Goal: Check status: Check status

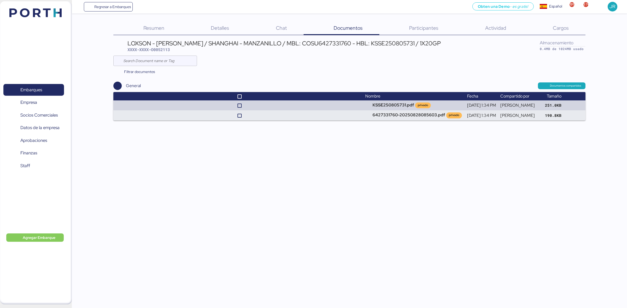
click at [48, 15] on img at bounding box center [35, 12] width 52 height 9
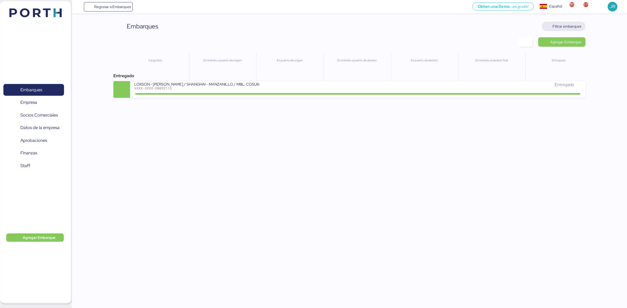
click at [574, 28] on span "Filtrar embarques" at bounding box center [566, 26] width 29 height 6
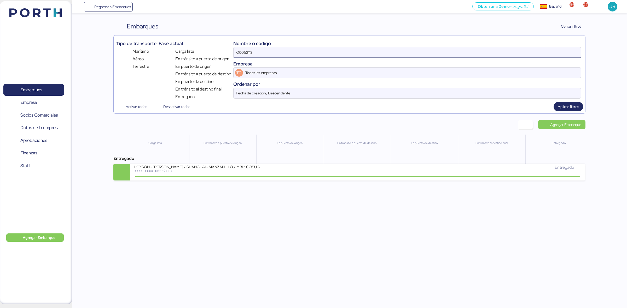
click at [331, 54] on input "O0052113" at bounding box center [406, 52] width 347 height 10
paste input "1982"
type input "O0051982"
click at [572, 111] on span "Aplicar filtros" at bounding box center [568, 106] width 30 height 9
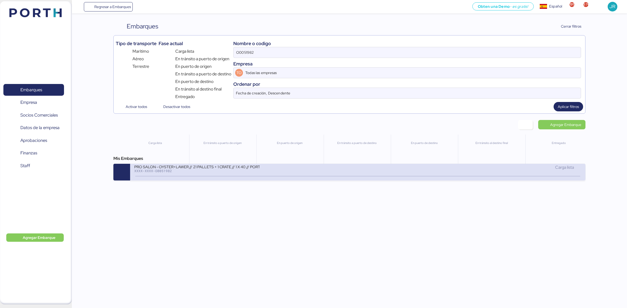
click at [182, 171] on div "XXXX-XXXX-O0051982" at bounding box center [196, 171] width 125 height 4
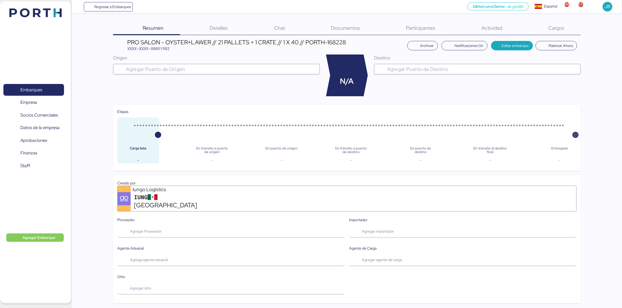
click at [575, 133] on icon "button" at bounding box center [575, 134] width 6 height 5
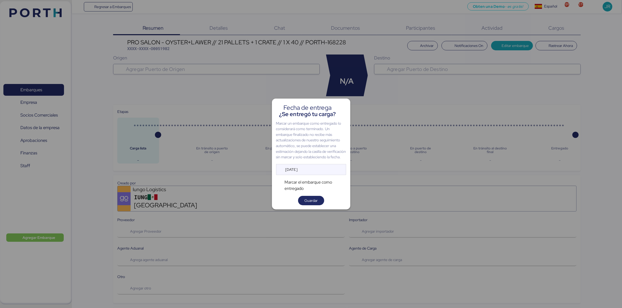
click at [297, 228] on div at bounding box center [311, 154] width 622 height 308
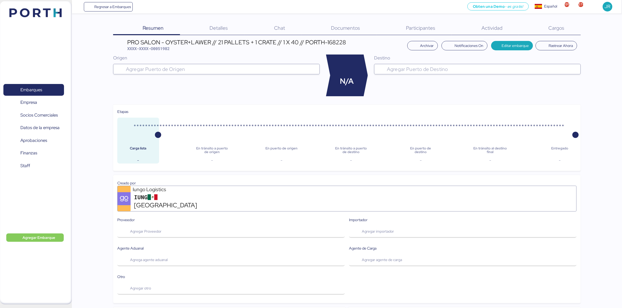
click at [191, 150] on div "Carga lista - En tránsito a puerto de origen - En puerto de origen - En tránsit…" at bounding box center [346, 141] width 459 height 46
drag, startPoint x: 157, startPoint y: 132, endPoint x: 218, endPoint y: 137, distance: 60.8
click at [218, 137] on div "Carga lista - En tránsito a puerto de origen - En puerto de origen - En tránsit…" at bounding box center [346, 141] width 459 height 46
click at [326, 28] on div "Documentos 0" at bounding box center [338, 29] width 75 height 14
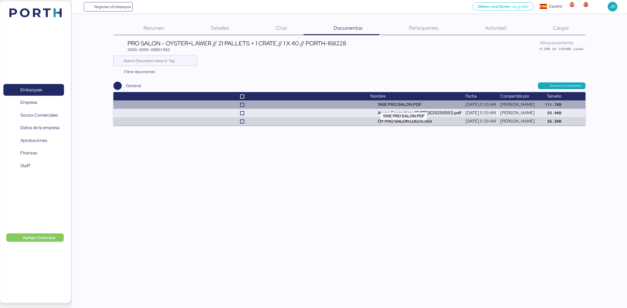
click at [390, 107] on td "196E PRO SALON.PDF" at bounding box center [415, 105] width 95 height 8
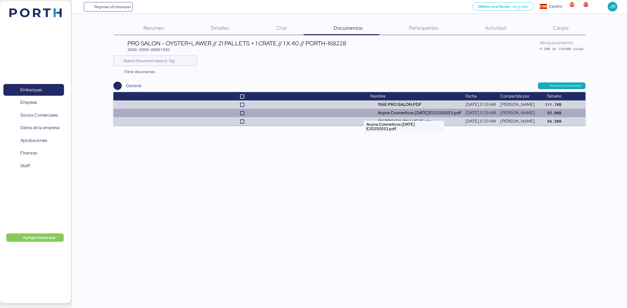
click at [383, 112] on td "Avyna Cosmeticos [DATE] E20250553.pdf" at bounding box center [415, 113] width 95 height 8
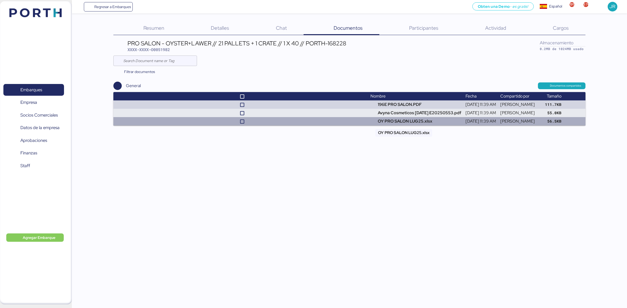
click at [398, 120] on td "OY PRO SALON LUG25.xlsx" at bounding box center [415, 121] width 95 height 8
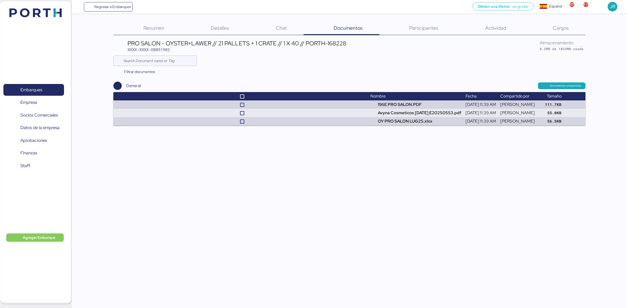
click at [46, 15] on img at bounding box center [35, 12] width 52 height 9
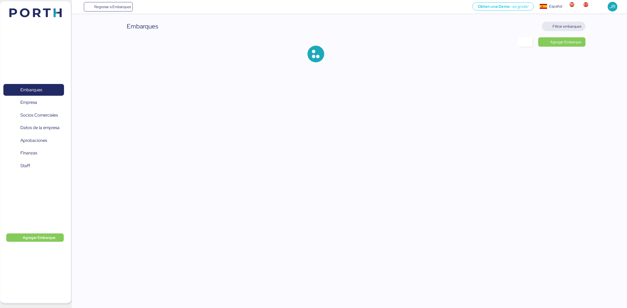
click at [562, 27] on span "Filtrar embarques" at bounding box center [566, 26] width 29 height 6
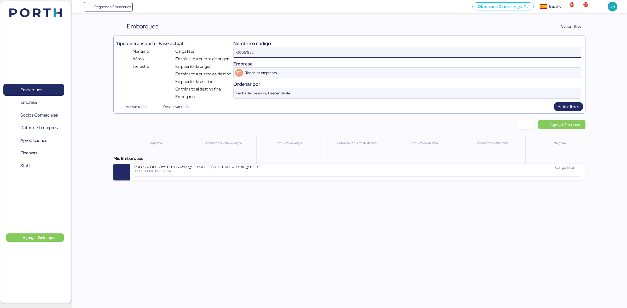
drag, startPoint x: 261, startPoint y: 54, endPoint x: 231, endPoint y: 49, distance: 30.7
click at [231, 49] on div "Tipo de transporte Marítimo Aéreo Terrestre Fase actual Carga lista En tránsito…" at bounding box center [349, 69] width 467 height 62
paste input "2137"
type input "O0052137"
click at [562, 105] on span "Aplicar filtros" at bounding box center [568, 107] width 21 height 6
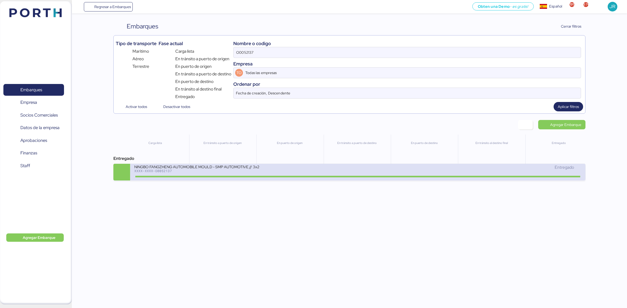
click at [172, 177] on div at bounding box center [357, 177] width 445 height 2
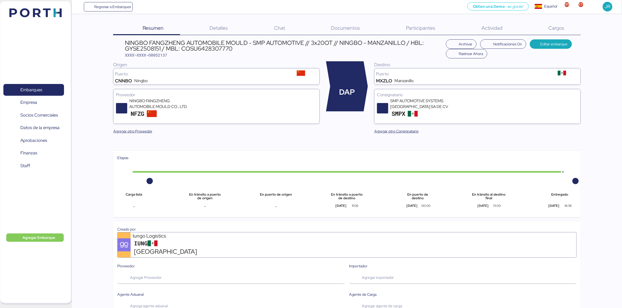
click at [333, 27] on span "Documentos" at bounding box center [345, 28] width 29 height 7
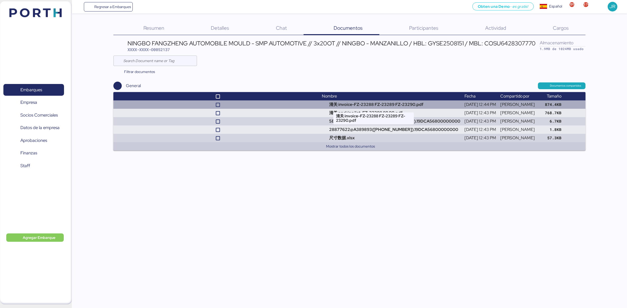
click at [388, 106] on td "清关 invoice-FZ-23288 FZ-23289 FZ-23290.pdf" at bounding box center [391, 105] width 143 height 8
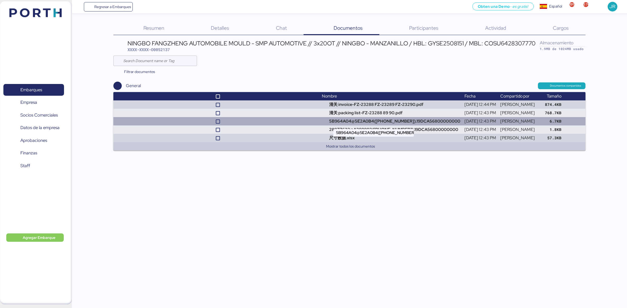
click at [352, 118] on td "5B964A04@5E2A0B4([PHONE_NUMBER]).19DCA56800000000" at bounding box center [391, 121] width 143 height 8
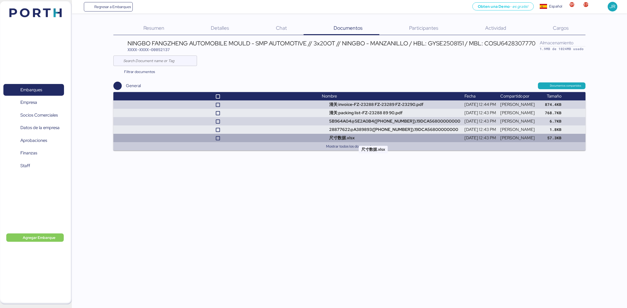
click at [320, 135] on td "尺寸数据.xlsx" at bounding box center [391, 138] width 143 height 8
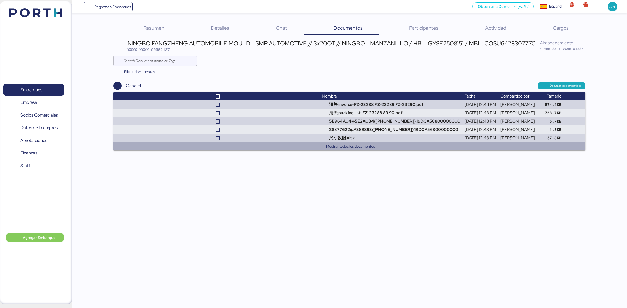
click at [329, 147] on button "Mostrar todos los documentos" at bounding box center [350, 146] width 461 height 6
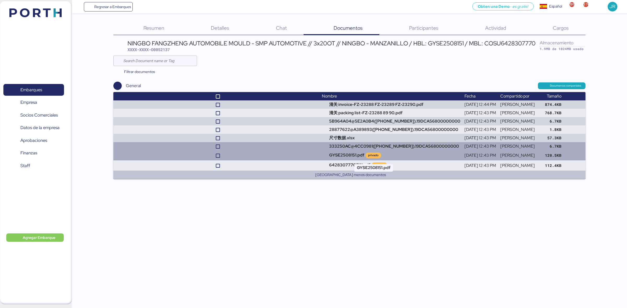
click at [323, 153] on td "GYSE2508151.pdf privado" at bounding box center [391, 156] width 143 height 10
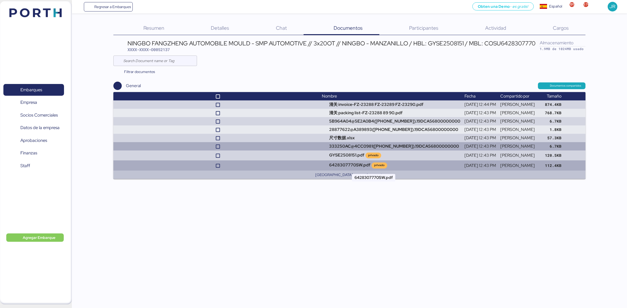
click at [325, 166] on td "6428307770SW.pdf privado" at bounding box center [391, 166] width 143 height 10
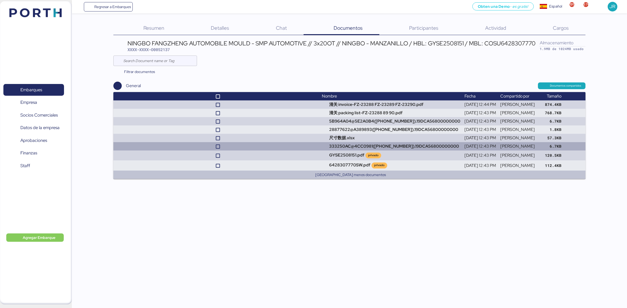
click at [16, 10] on img at bounding box center [35, 12] width 52 height 9
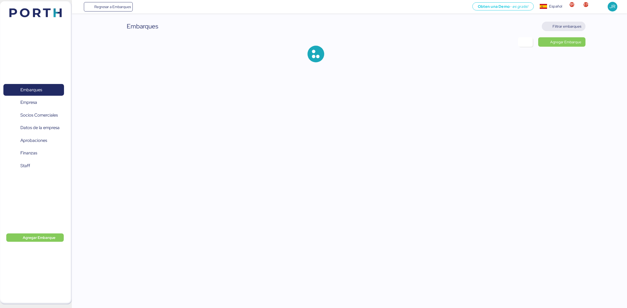
click at [556, 25] on span "Filtrar embarques" at bounding box center [566, 26] width 29 height 6
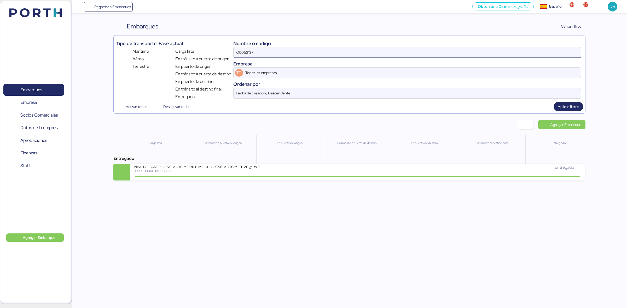
click at [266, 52] on input "O0052137" at bounding box center [406, 52] width 347 height 10
paste input "3"
type input "O0052133"
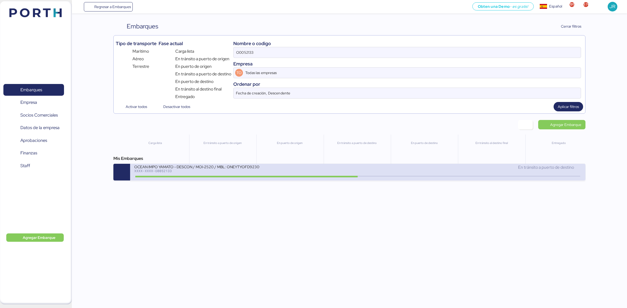
click at [161, 170] on div "XXXX-XXXX-O0052133" at bounding box center [196, 171] width 125 height 4
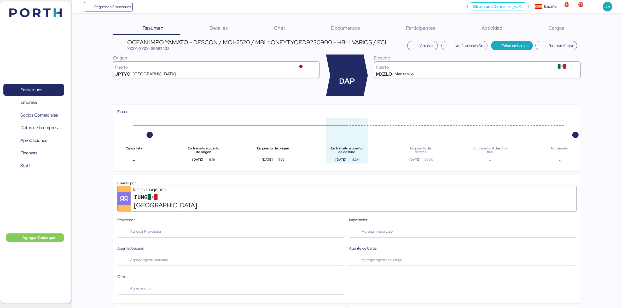
click at [557, 27] on span "Cargos" at bounding box center [556, 28] width 16 height 7
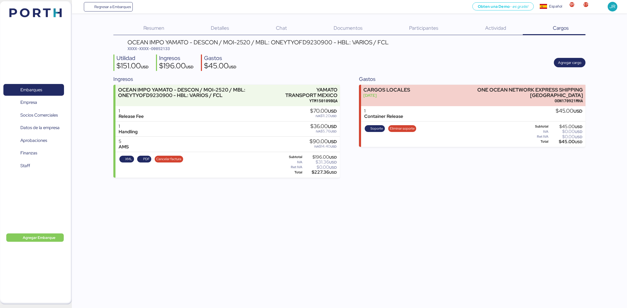
click at [344, 23] on div "Documentos 0" at bounding box center [341, 29] width 76 height 14
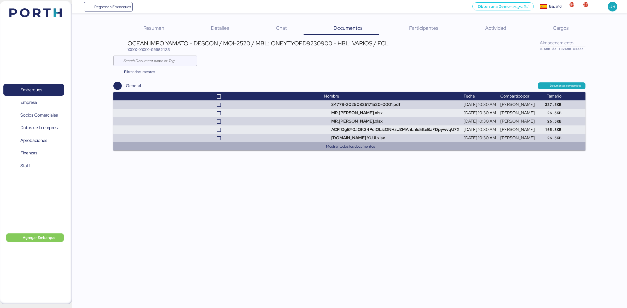
click at [342, 146] on button "Mostrar todos los documentos" at bounding box center [350, 146] width 461 height 6
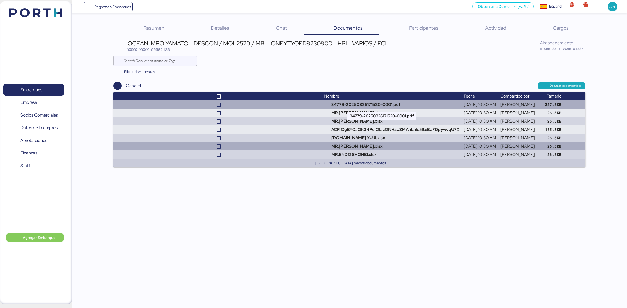
click at [377, 103] on td "34779-20250826171520-0001.pdf" at bounding box center [392, 105] width 140 height 8
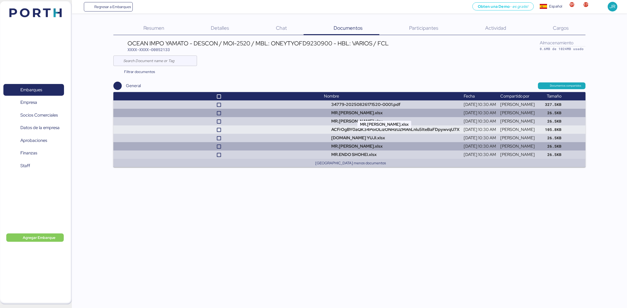
click at [335, 114] on td "MR.[PERSON_NAME].xlsx" at bounding box center [392, 113] width 140 height 8
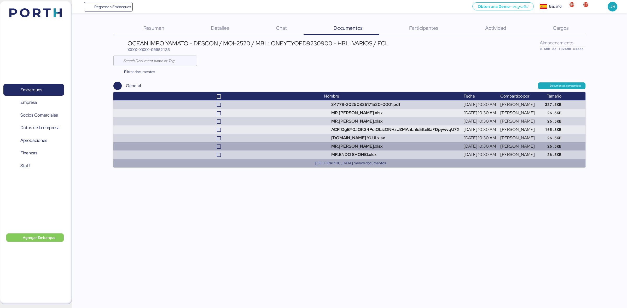
click at [344, 163] on button "[GEOGRAPHIC_DATA] menos documentos" at bounding box center [350, 163] width 461 height 6
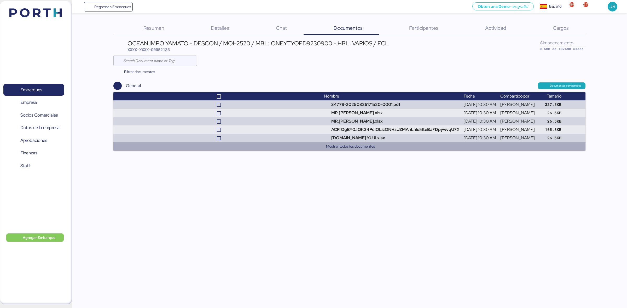
click at [352, 146] on button "Mostrar todos los documentos" at bounding box center [350, 146] width 461 height 6
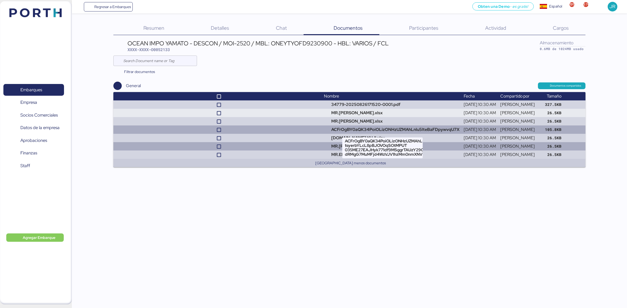
click at [341, 130] on td "ACFrOgBY0aQK34PoiOLizONHzUZMAhLnlu5lteBaFDpywvqU7X" at bounding box center [392, 130] width 140 height 8
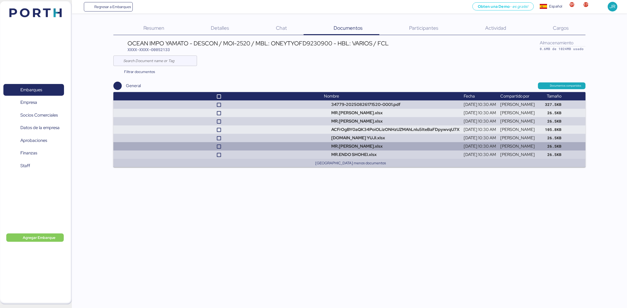
click at [29, 9] on img at bounding box center [35, 12] width 52 height 9
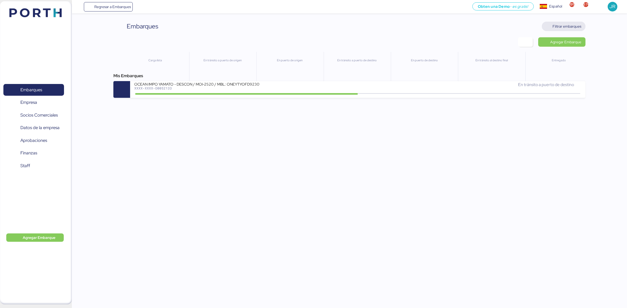
click at [562, 25] on span "Filtrar embarques" at bounding box center [566, 26] width 29 height 6
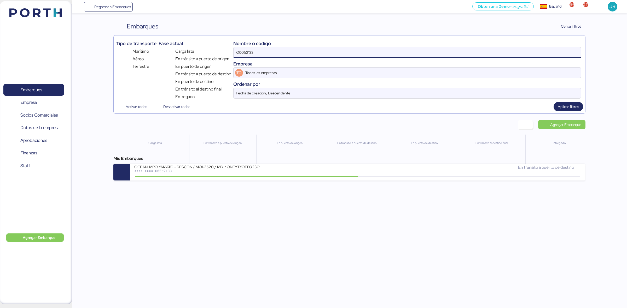
click at [282, 54] on input "O0052133" at bounding box center [406, 52] width 347 height 10
paste input "18"
type input "O0052118"
click at [575, 105] on span "Aplicar filtros" at bounding box center [568, 107] width 21 height 6
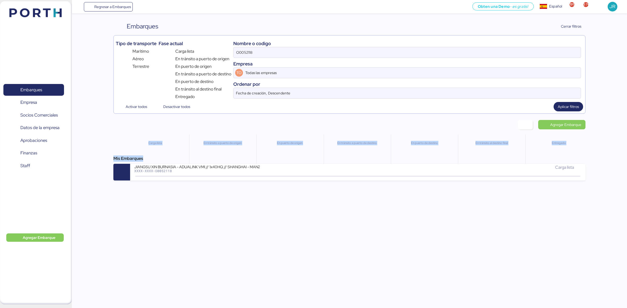
drag, startPoint x: 398, startPoint y: 112, endPoint x: 239, endPoint y: 157, distance: 164.6
click at [312, 127] on div "Embarques Limpiar Filtros Cerrar filtros Tipo de transporte Marítimo Aéreo Terr…" at bounding box center [349, 101] width 472 height 159
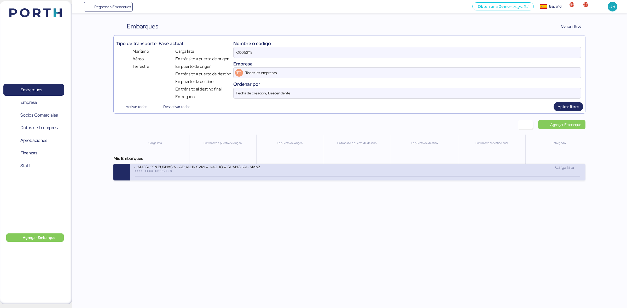
click at [216, 169] on div "JIANGSU XIN BURNASIA - ADUALINK VMI // 1x40HQ // SHANGHAI - MANZANILLO / HBL: B…" at bounding box center [196, 167] width 125 height 4
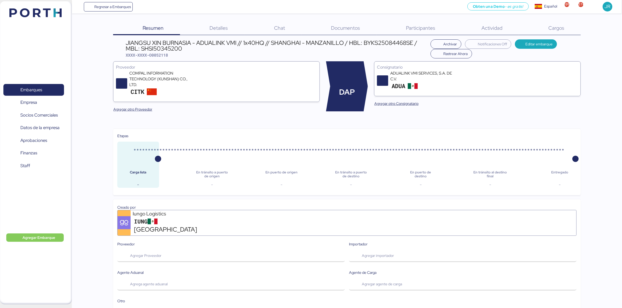
click at [353, 31] on span "Documentos" at bounding box center [345, 28] width 29 height 7
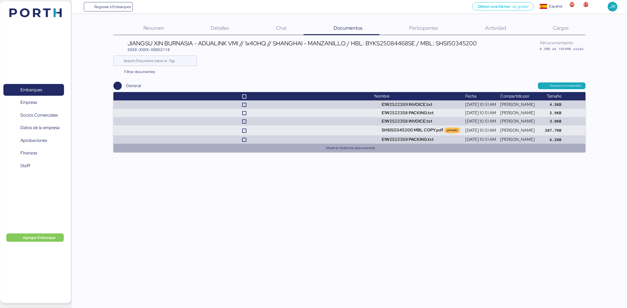
click at [358, 149] on button "Mostrar todos los documentos" at bounding box center [350, 148] width 461 height 6
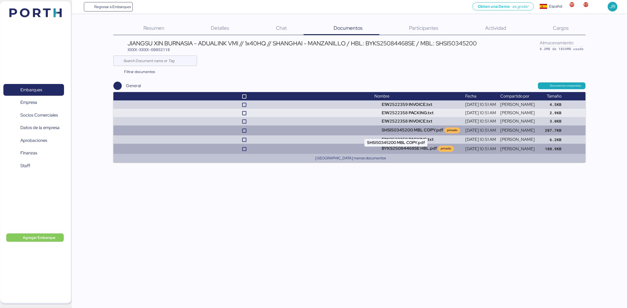
click at [409, 128] on td "SHSI50345200 MBL COPY.pdf privado" at bounding box center [417, 131] width 91 height 10
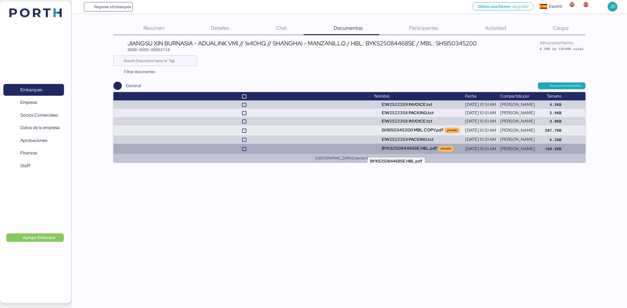
click at [400, 147] on td "BYKS25084468SE HBL.pdf privado" at bounding box center [417, 149] width 91 height 10
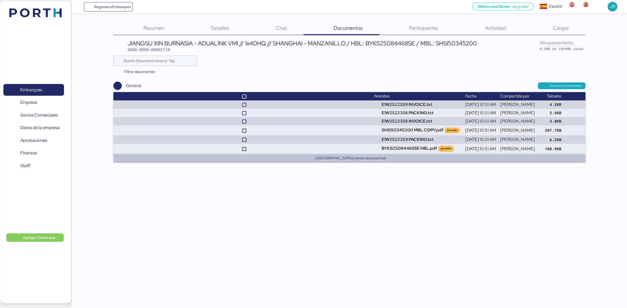
click at [44, 12] on img at bounding box center [35, 12] width 52 height 9
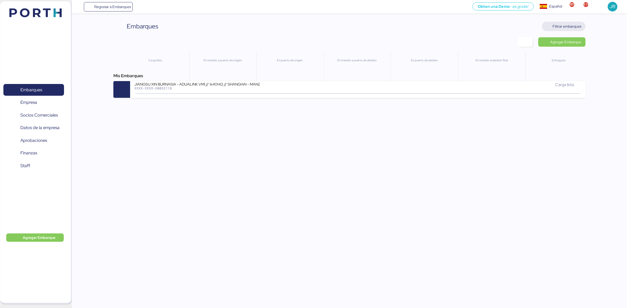
click at [571, 30] on span "Filtrar embarques" at bounding box center [564, 26] width 44 height 9
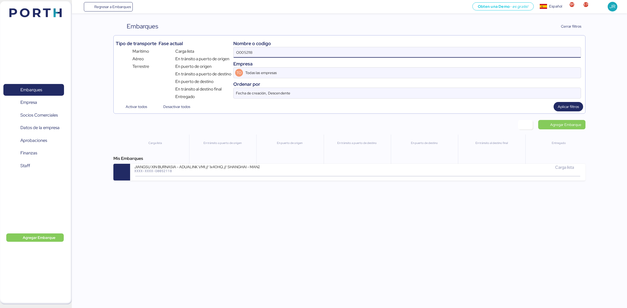
click at [250, 52] on input "O0052118" at bounding box center [406, 52] width 347 height 10
paste input "4"
drag, startPoint x: 250, startPoint y: 52, endPoint x: 534, endPoint y: 136, distance: 295.9
click at [382, 102] on div "Tipo de transporte Marítimo Aéreo Terrestre Fase actual Carga lista En tránsito…" at bounding box center [349, 74] width 472 height 79
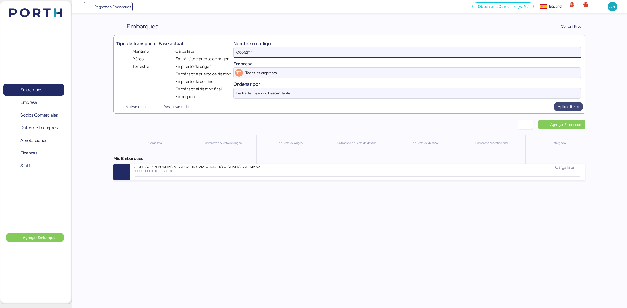
type input "O0052114"
click at [562, 109] on span "Aplicar filtros" at bounding box center [568, 107] width 21 height 6
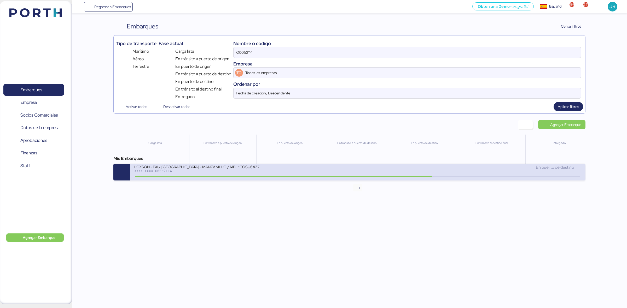
click at [363, 178] on icon at bounding box center [357, 177] width 25 height 6
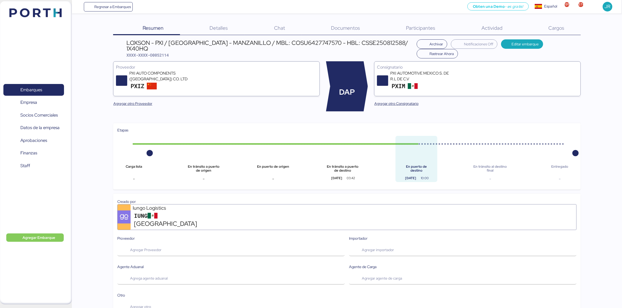
click at [550, 24] on div "Cargos 0" at bounding box center [550, 29] width 62 height 14
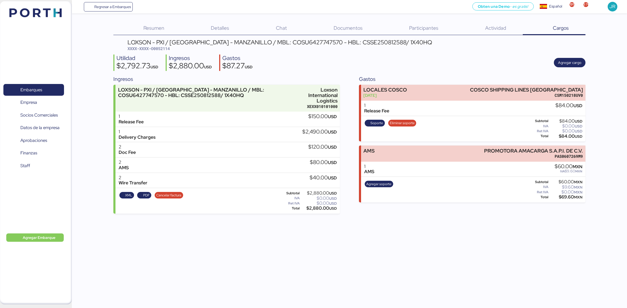
click at [344, 24] on div "Documentos 0" at bounding box center [341, 29] width 76 height 14
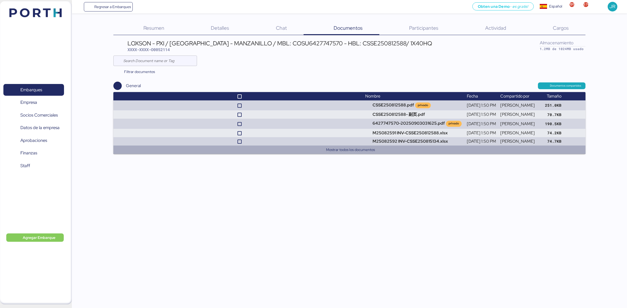
click at [362, 149] on button "Mostrar todos los documentos" at bounding box center [350, 150] width 461 height 6
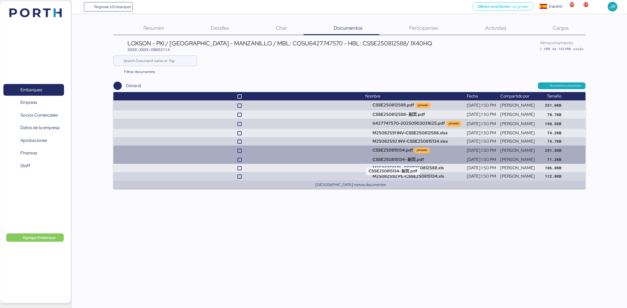
click at [367, 159] on td "CSSE250815134- 副页.pdf" at bounding box center [414, 160] width 102 height 8
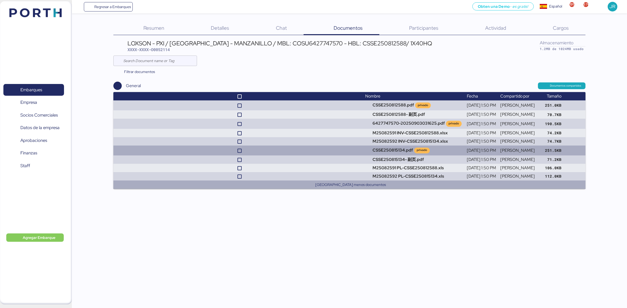
click at [371, 187] on button "[GEOGRAPHIC_DATA] menos documentos" at bounding box center [350, 185] width 461 height 6
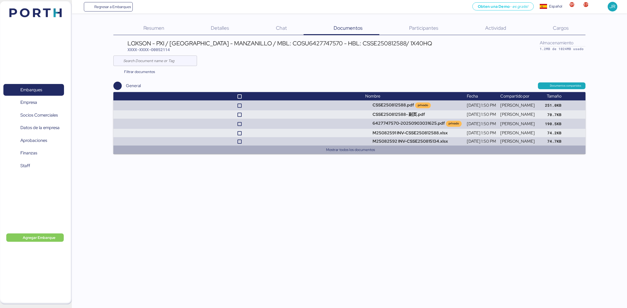
click at [366, 150] on button "Mostrar todos los documentos" at bounding box center [350, 150] width 461 height 6
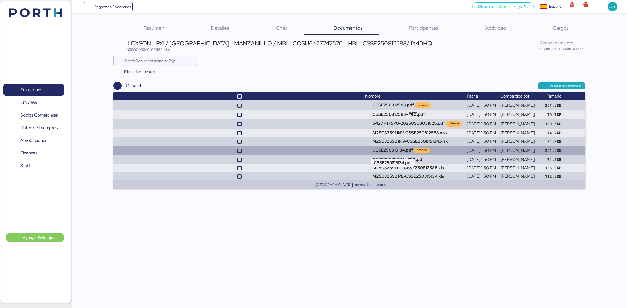
click at [379, 151] on td "CSSE250815134.pdf privado" at bounding box center [414, 151] width 102 height 10
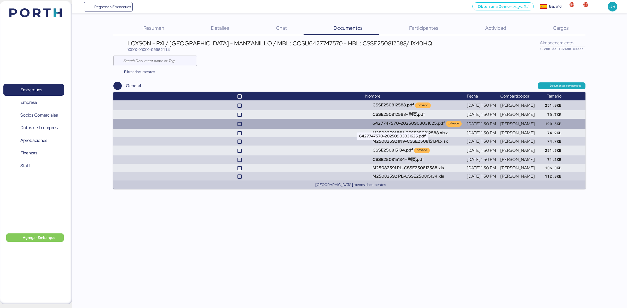
click at [400, 123] on td "6427747570-20250903031625.pdf privado" at bounding box center [414, 124] width 102 height 10
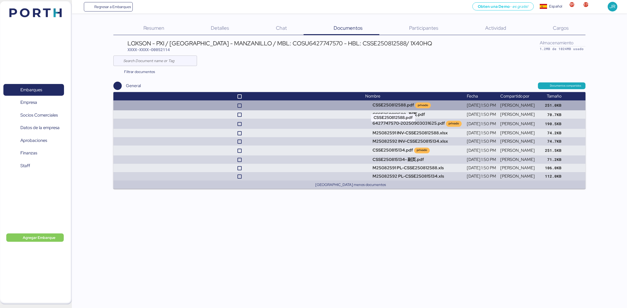
click at [367, 104] on td "CSSE250812588.pdf privado" at bounding box center [414, 106] width 102 height 10
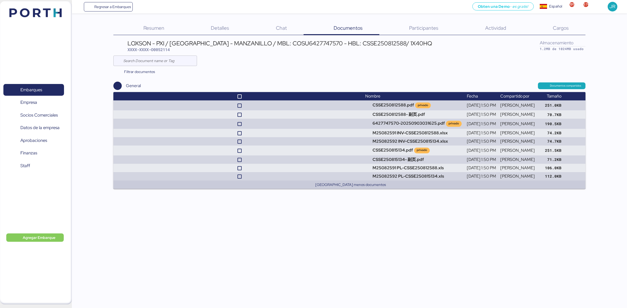
click at [29, 10] on img at bounding box center [35, 12] width 52 height 9
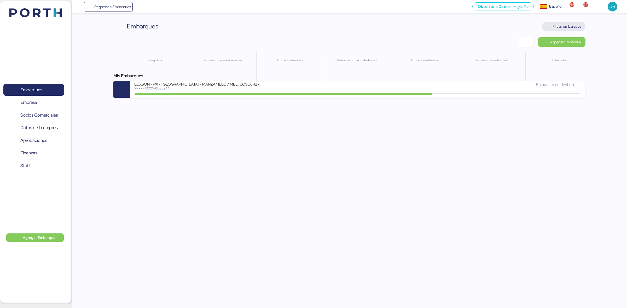
click at [562, 23] on span "Filtrar embarques" at bounding box center [566, 26] width 29 height 6
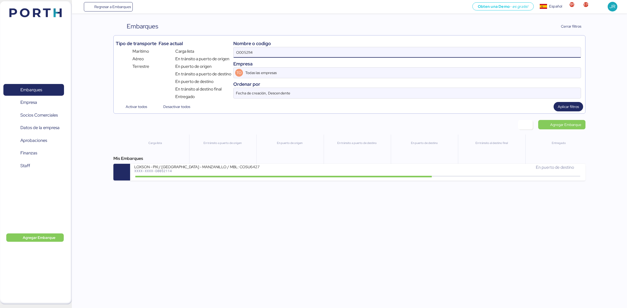
click at [241, 52] on input "O0052114" at bounding box center [406, 52] width 347 height 10
paste input "203"
type input "O0052203"
click at [562, 109] on span "Aplicar filtros" at bounding box center [568, 107] width 21 height 6
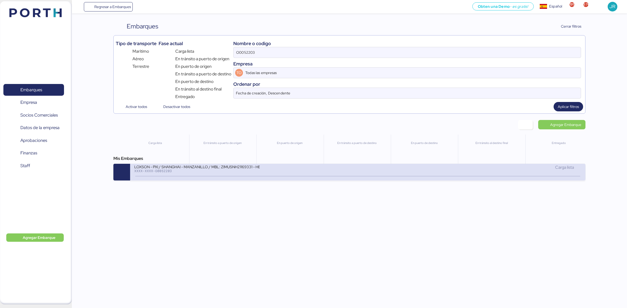
click at [210, 169] on div "LOXSON - PXI / SHANGHAI - MANZANILLO / MBL: ZIMUSNH21169331 - HBL: CSSE25081289…" at bounding box center [196, 167] width 125 height 4
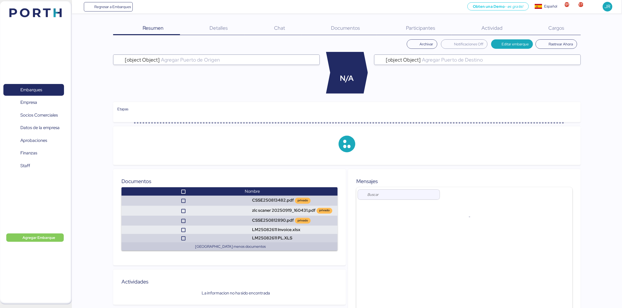
click at [333, 27] on span "Documentos" at bounding box center [345, 28] width 29 height 7
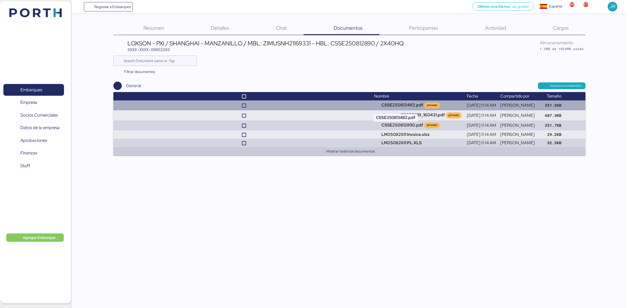
click at [372, 104] on td "CSSE250813482.pdf privado" at bounding box center [418, 106] width 93 height 10
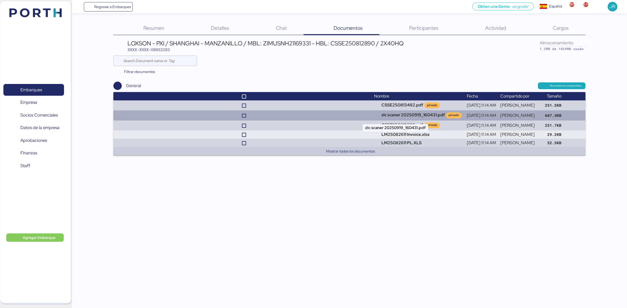
click at [406, 112] on td "zlc scaner 20250919_160431.pdf privado" at bounding box center [418, 115] width 93 height 10
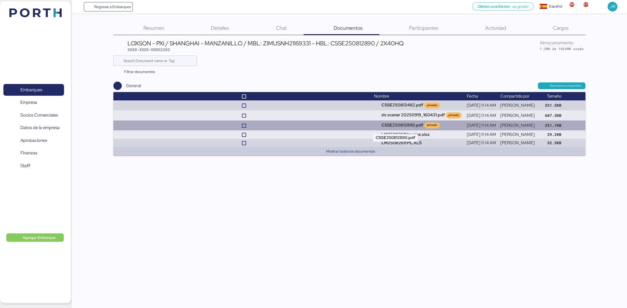
click at [401, 122] on td "CSSE250812890.pdf privado" at bounding box center [418, 126] width 93 height 10
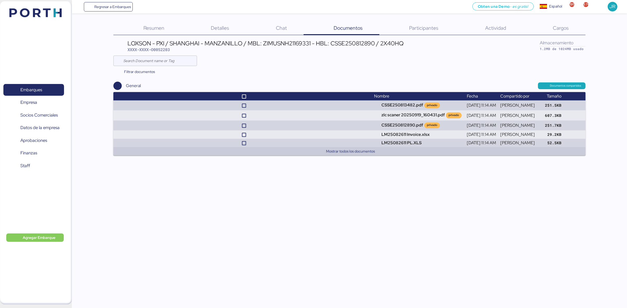
click at [396, 182] on div "Regresar a Embarques Obten una Demo - es gratis! Obten una Demo Español Español…" at bounding box center [313, 154] width 627 height 308
click at [116, 86] on div at bounding box center [117, 86] width 8 height 8
